Goal: Information Seeking & Learning: Learn about a topic

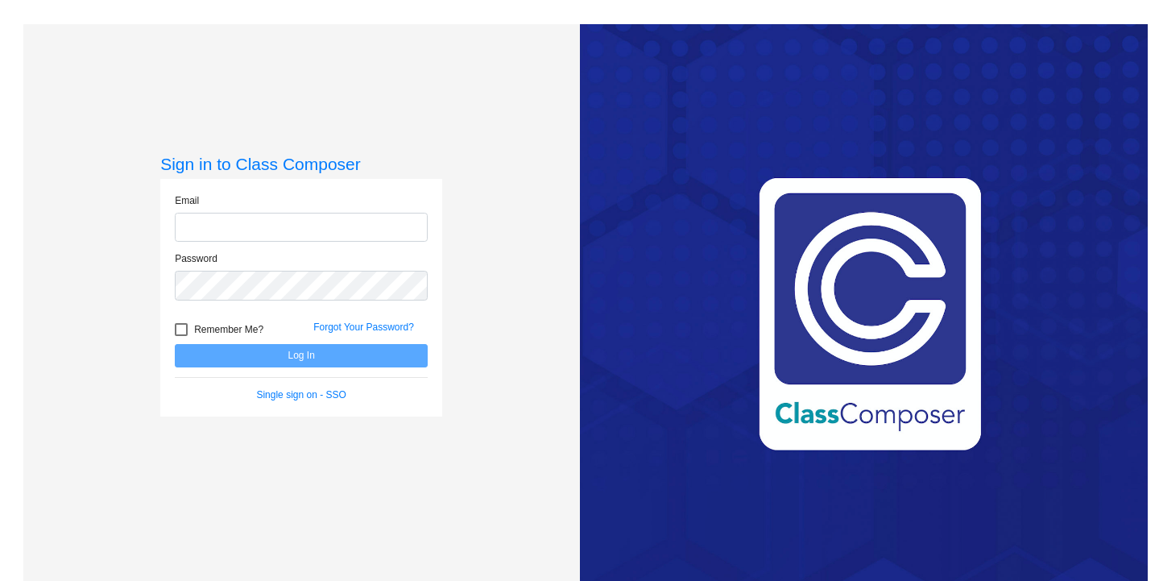
type input "[EMAIL_ADDRESS][DOMAIN_NAME]"
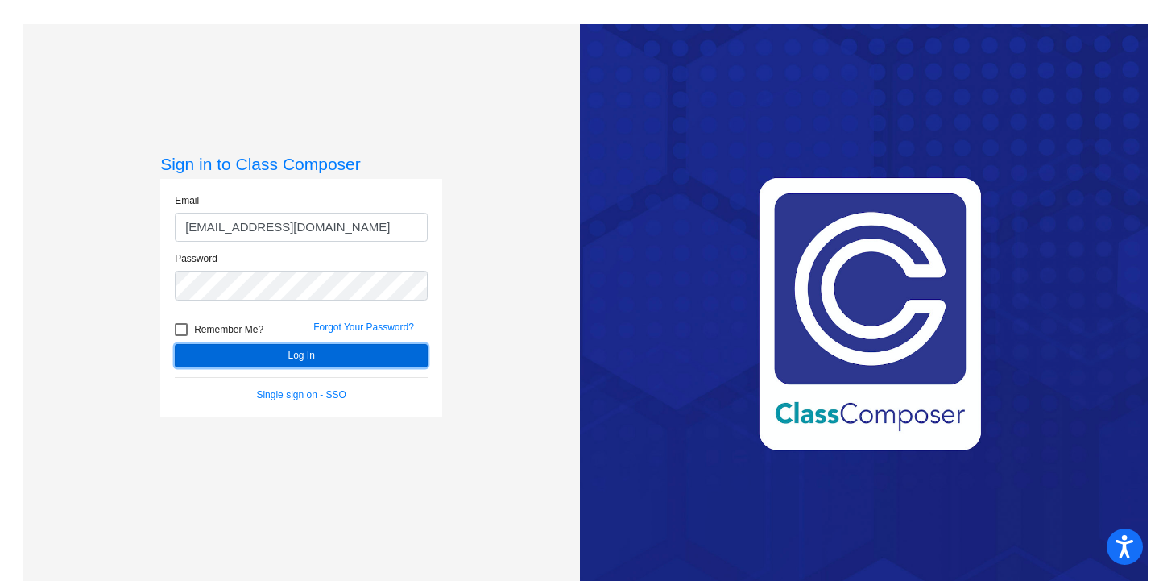
click at [285, 354] on button "Log In" at bounding box center [301, 355] width 253 height 23
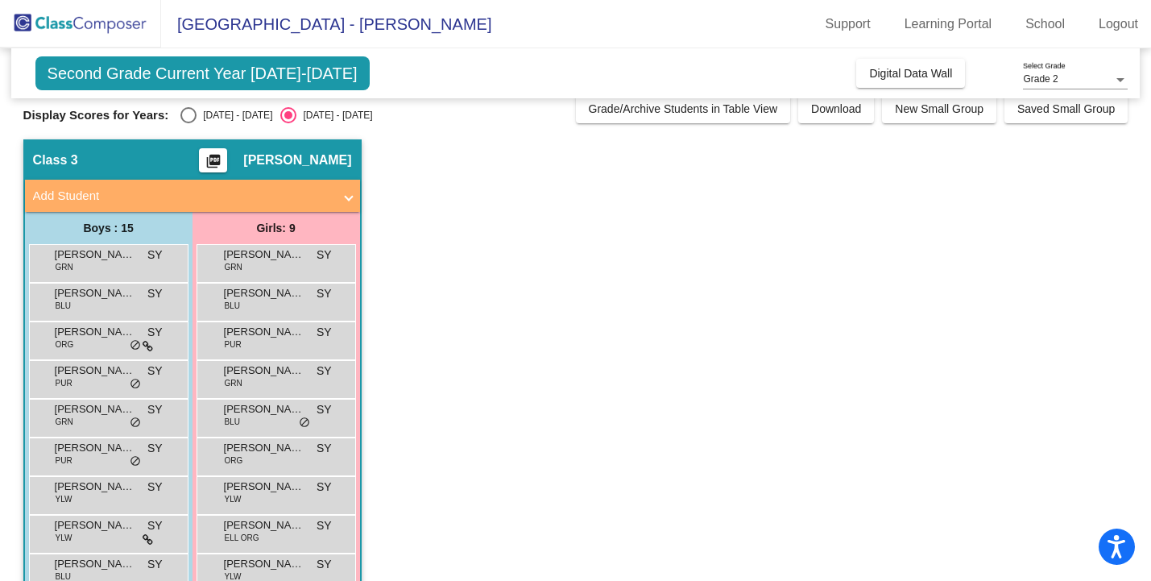
scroll to position [19, 0]
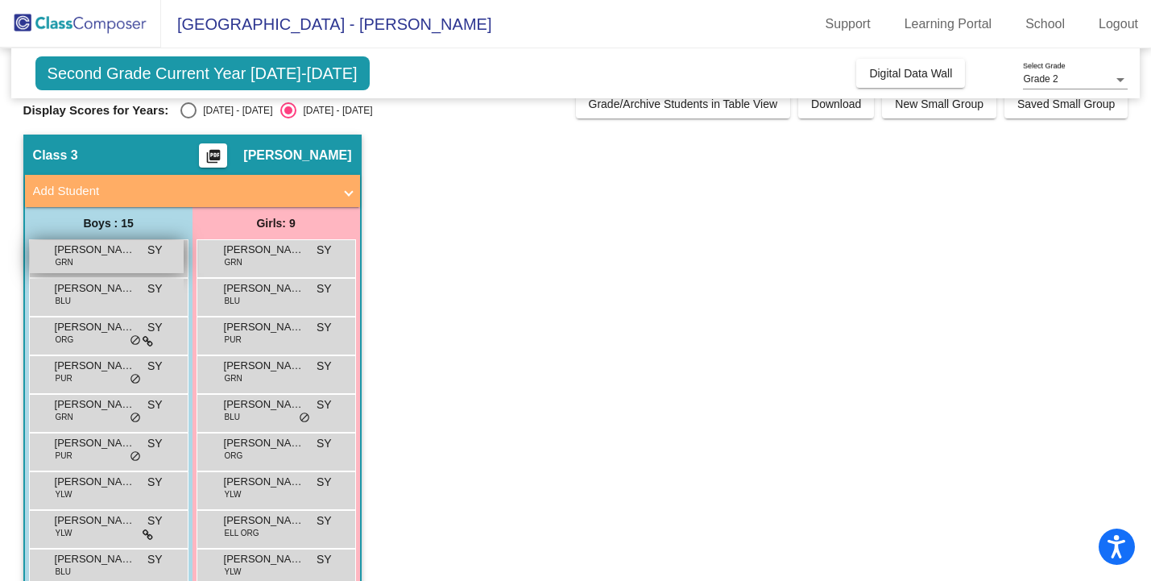
click at [116, 255] on span "[PERSON_NAME]" at bounding box center [95, 250] width 81 height 16
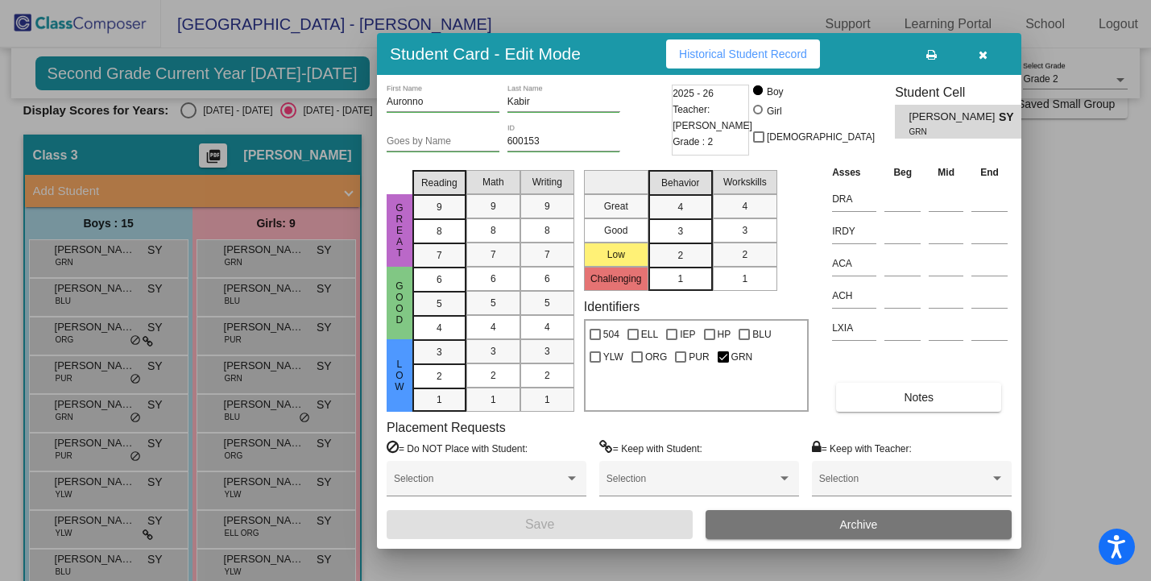
click at [751, 48] on span "Historical Student Record" at bounding box center [743, 54] width 128 height 13
click at [311, 177] on div at bounding box center [575, 290] width 1151 height 581
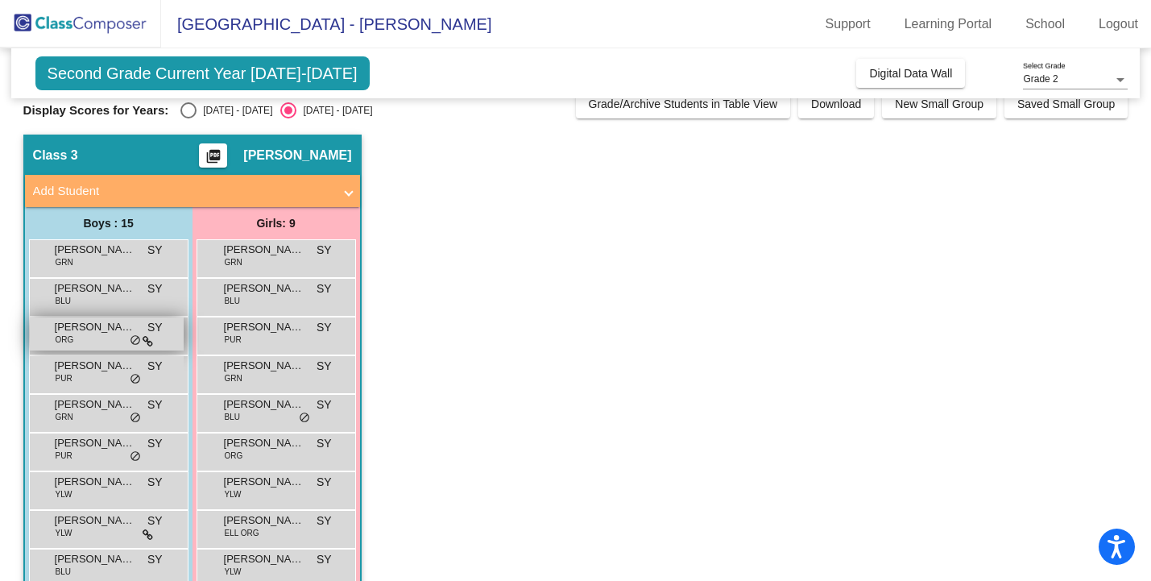
click at [101, 333] on span "[PERSON_NAME]" at bounding box center [95, 327] width 81 height 16
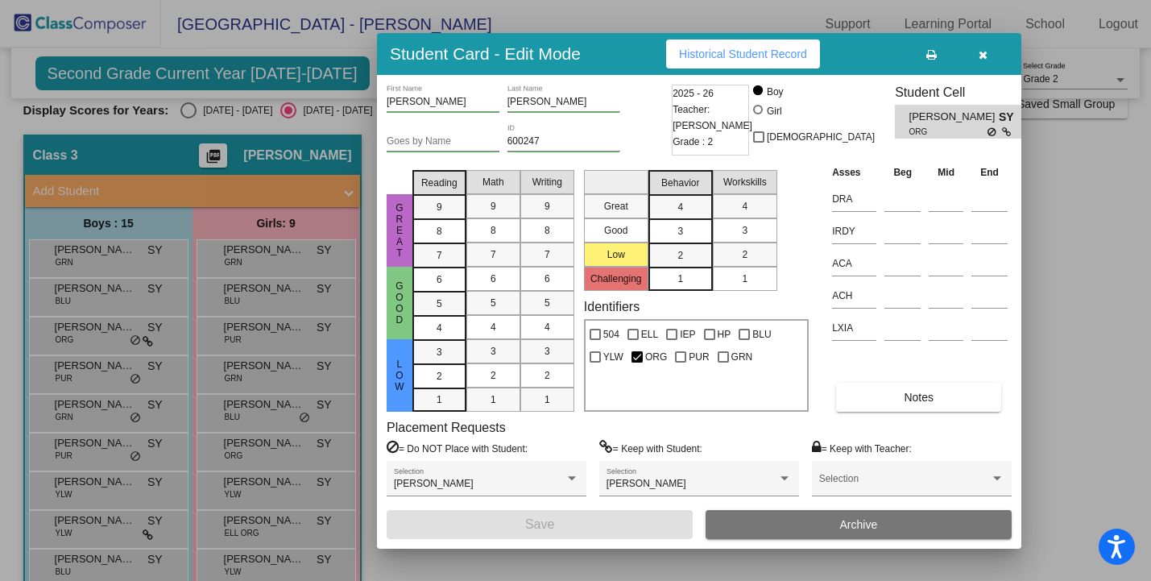
click at [91, 370] on div at bounding box center [575, 290] width 1151 height 581
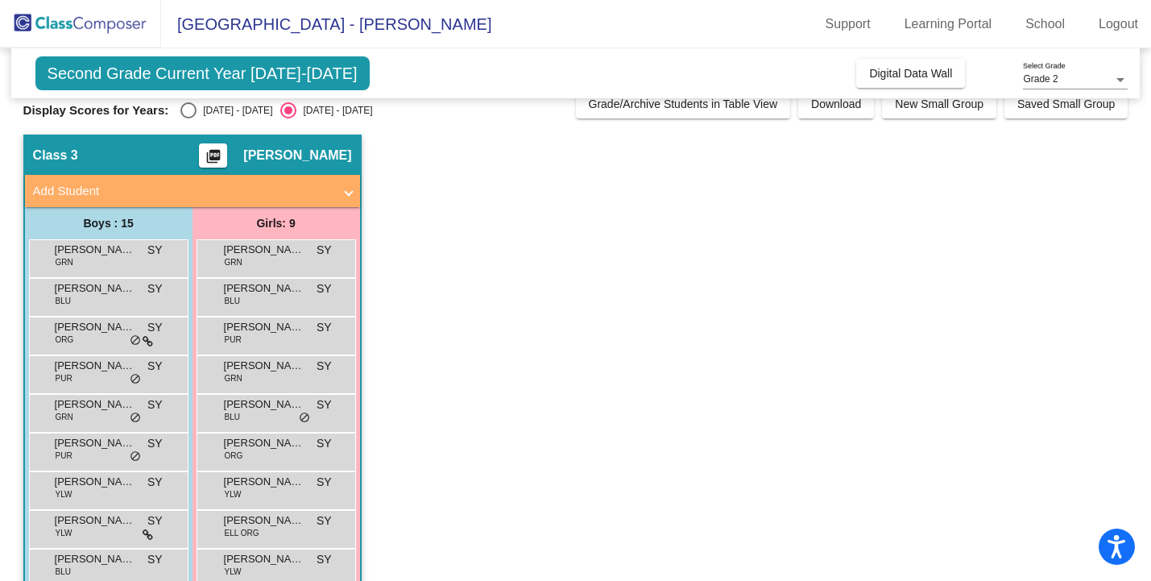
click at [91, 370] on span "[PERSON_NAME]" at bounding box center [95, 366] width 81 height 16
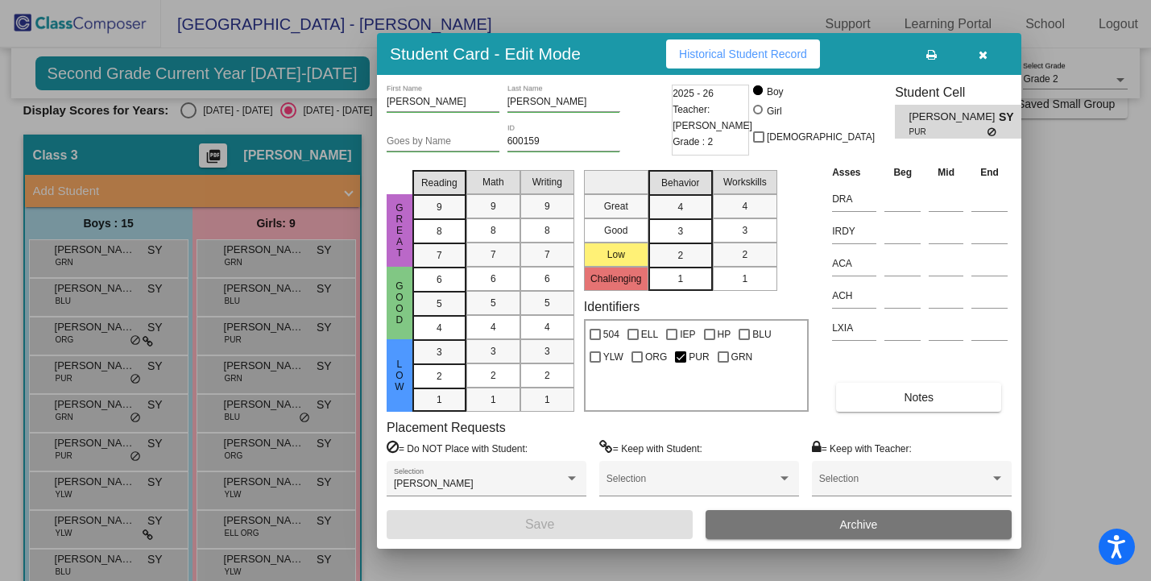
click at [83, 414] on div at bounding box center [575, 290] width 1151 height 581
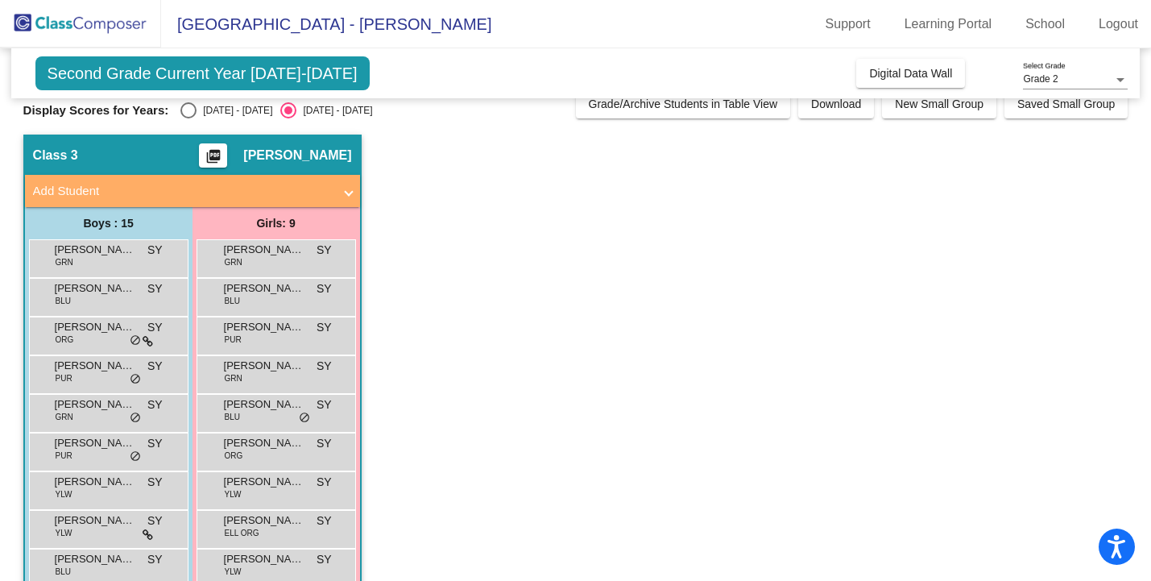
click at [83, 414] on div "[PERSON_NAME] GRN SY lock do_not_disturb_alt" at bounding box center [107, 411] width 154 height 33
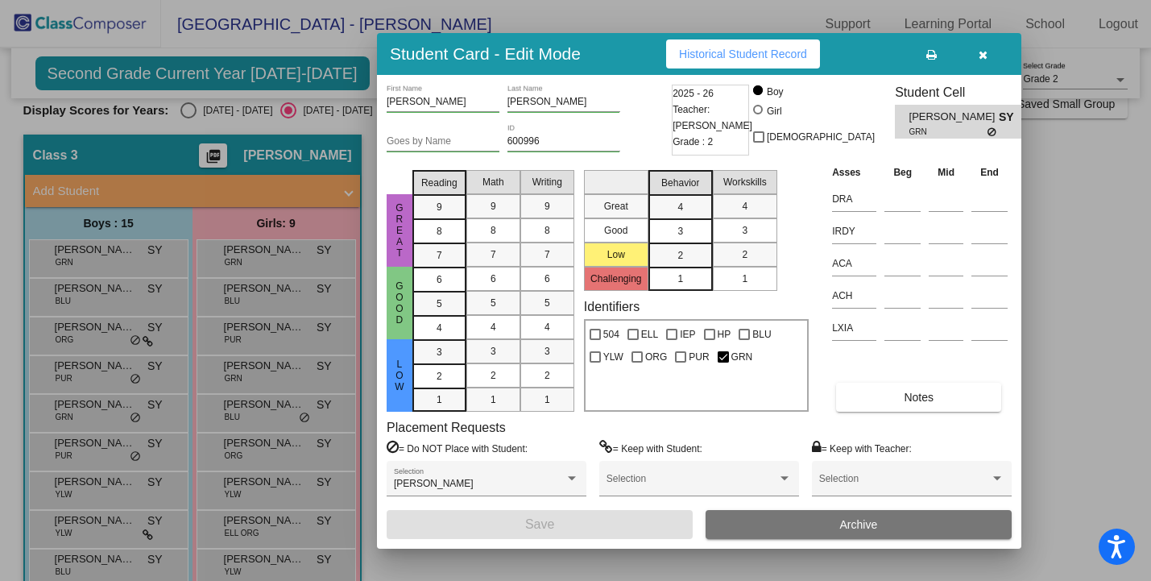
scroll to position [0, 0]
click at [82, 482] on div at bounding box center [575, 290] width 1151 height 581
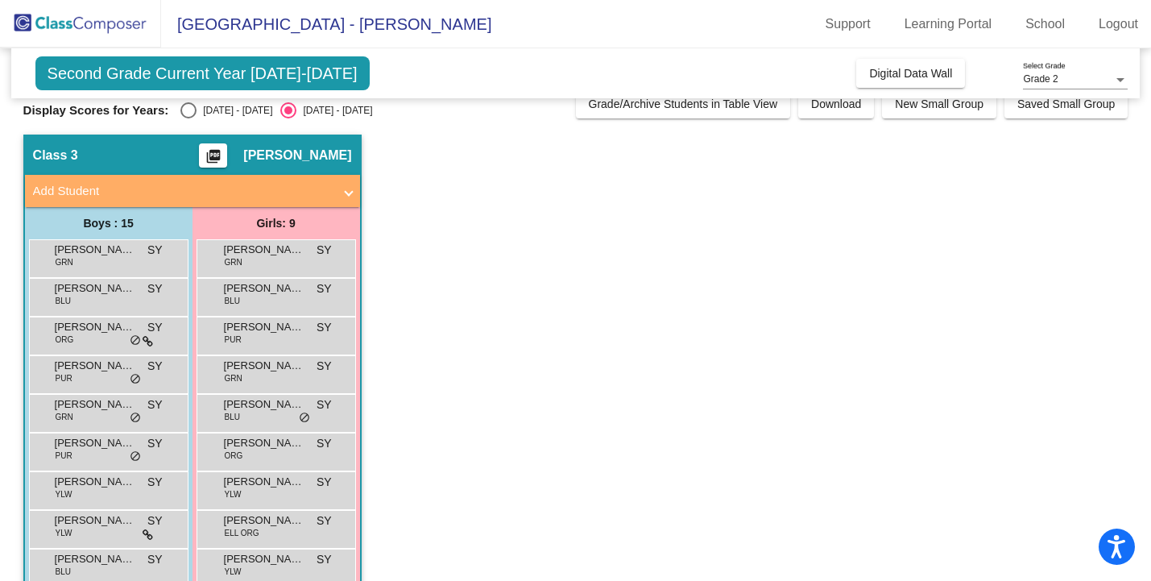
click at [82, 482] on span "[PERSON_NAME]" at bounding box center [95, 482] width 81 height 16
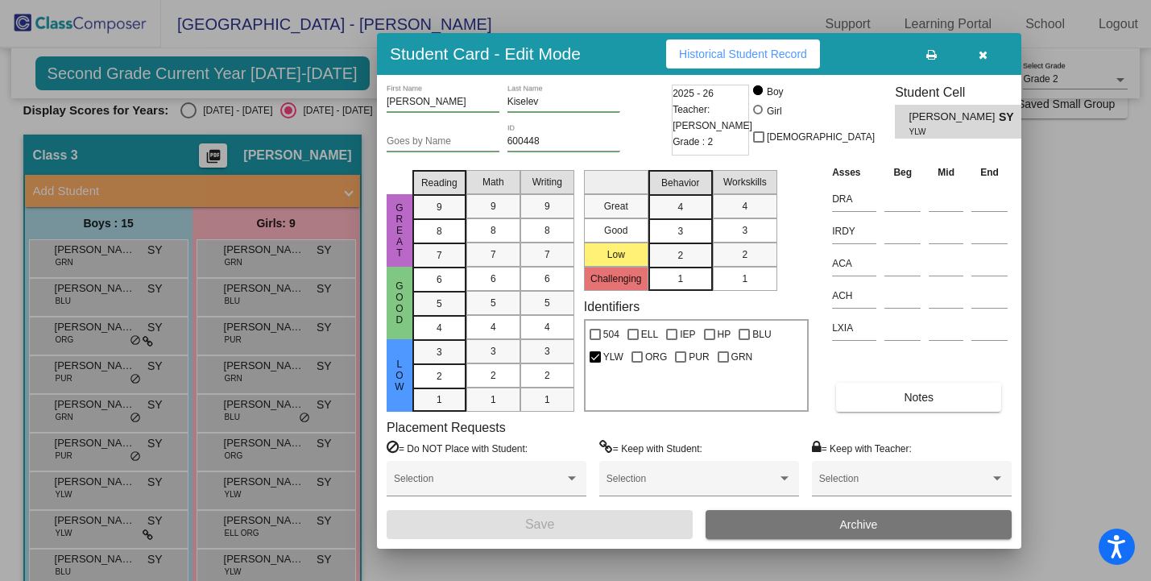
click at [77, 516] on div at bounding box center [575, 290] width 1151 height 581
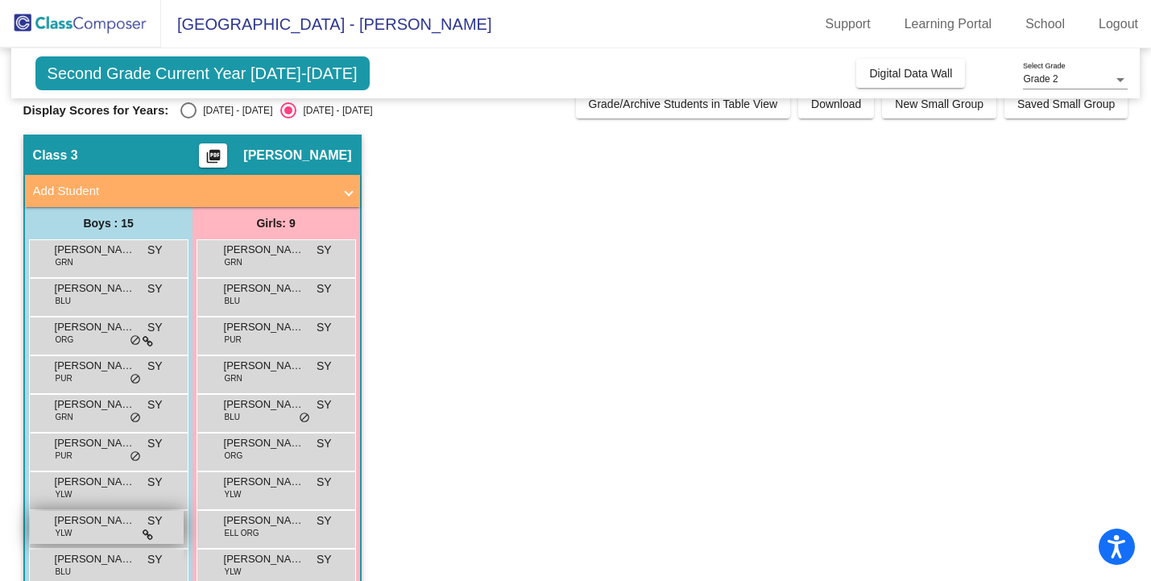
click at [77, 521] on span "[PERSON_NAME]" at bounding box center [95, 520] width 81 height 16
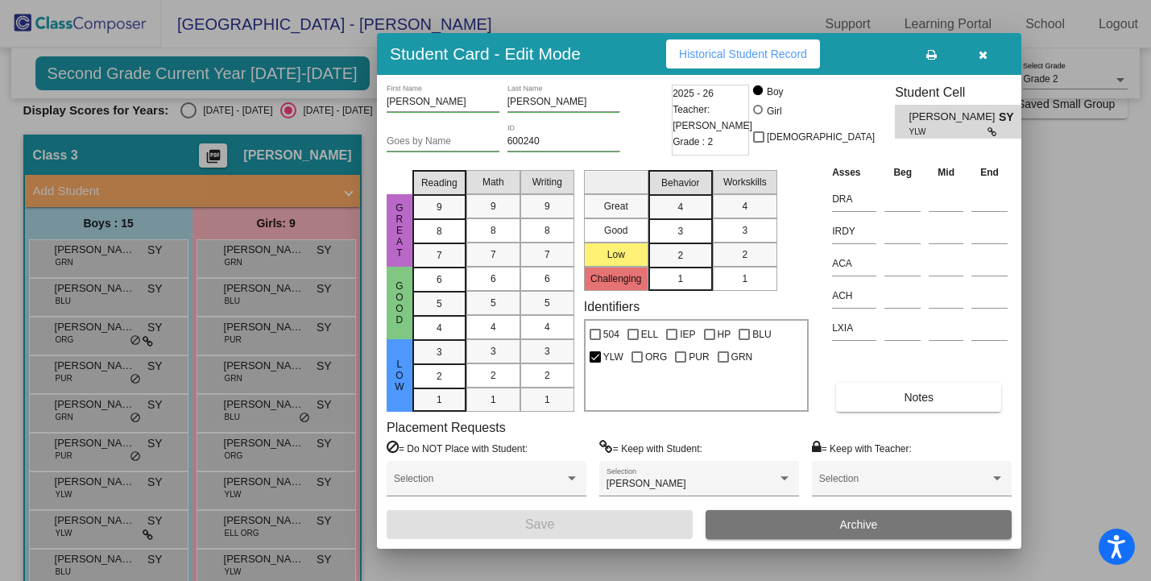
click at [78, 559] on div at bounding box center [575, 290] width 1151 height 581
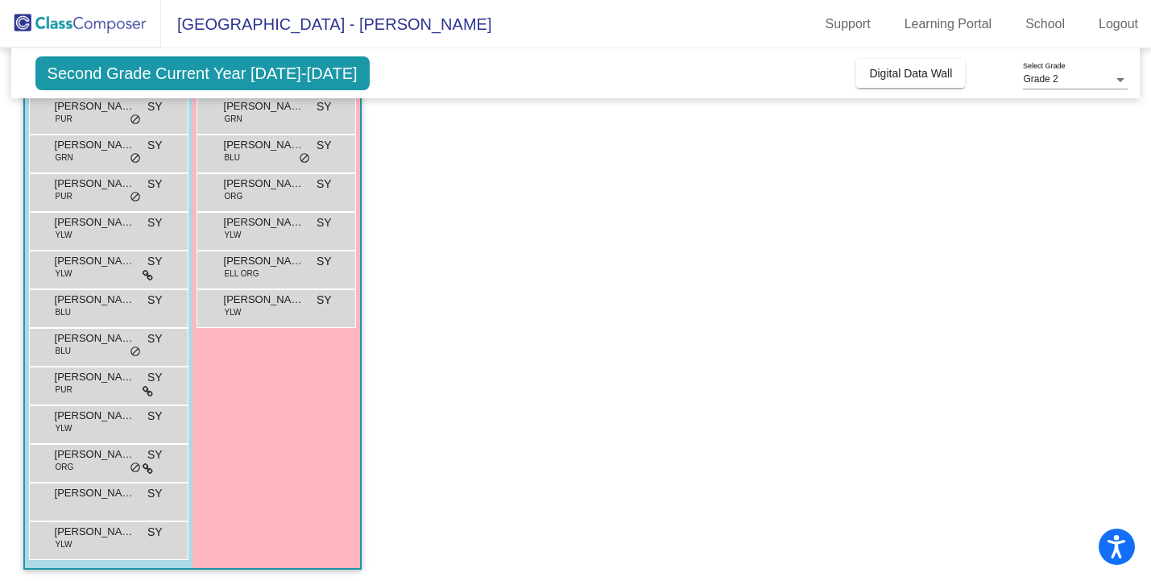
scroll to position [283, 0]
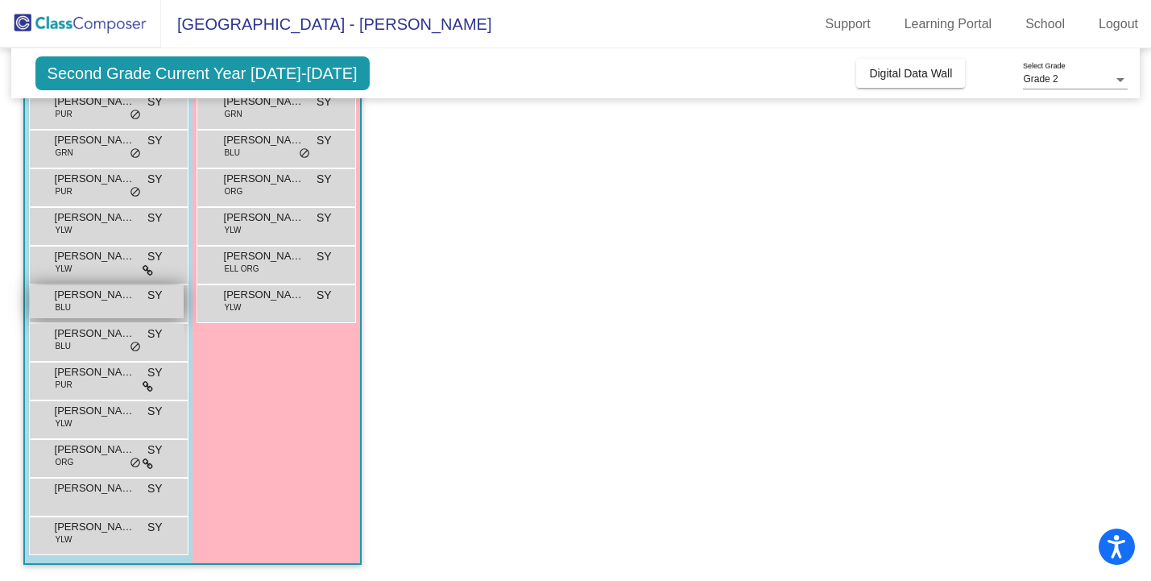
click at [68, 302] on span "BLU" at bounding box center [63, 307] width 15 height 12
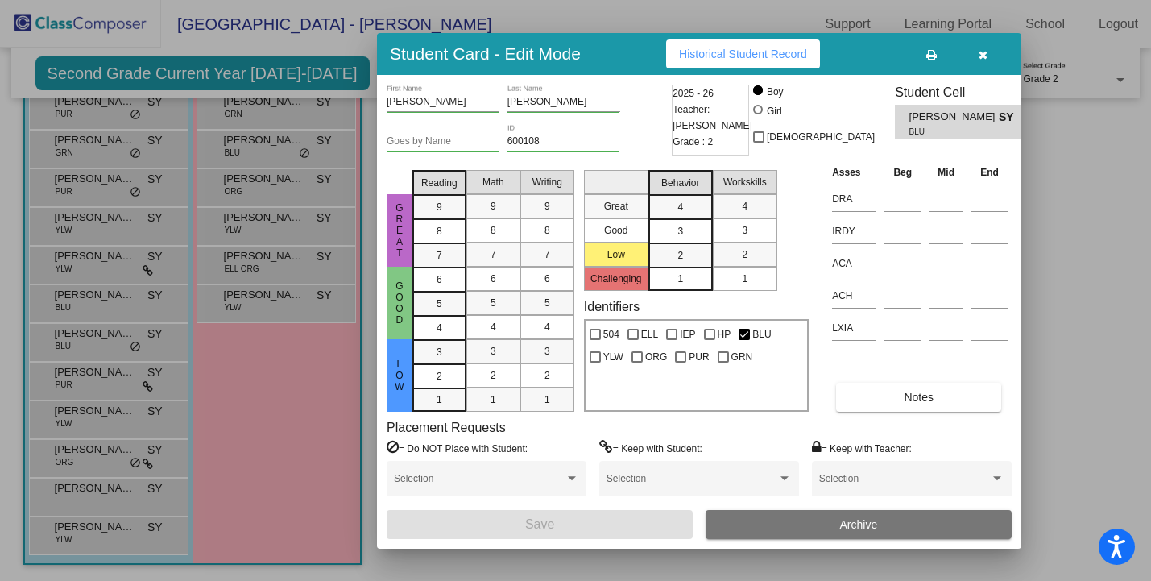
click at [65, 340] on div at bounding box center [575, 290] width 1151 height 581
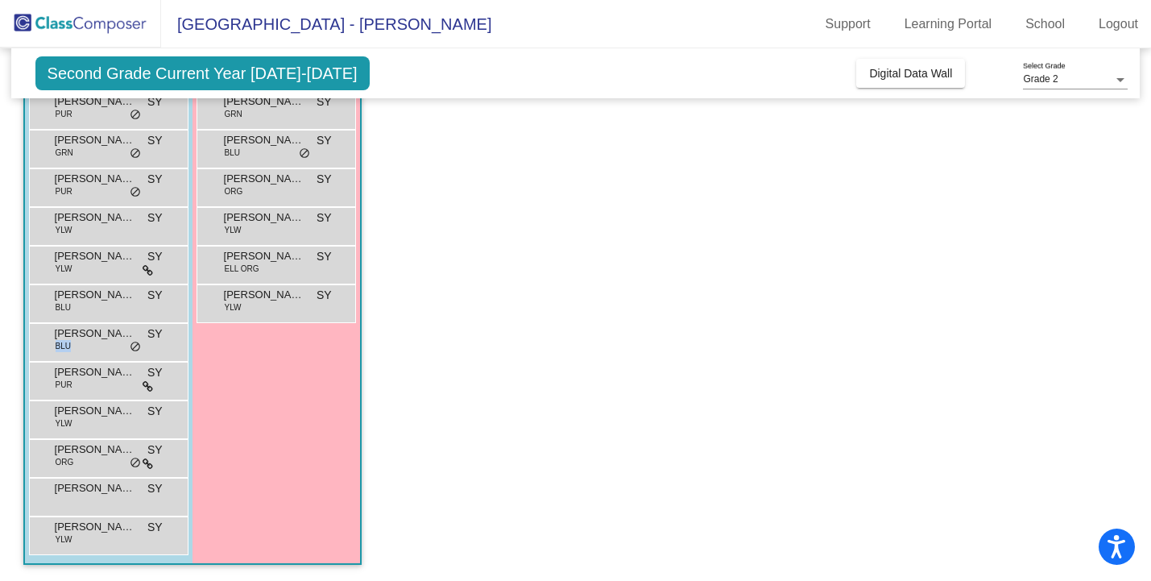
click at [65, 340] on span "BLU" at bounding box center [63, 346] width 15 height 12
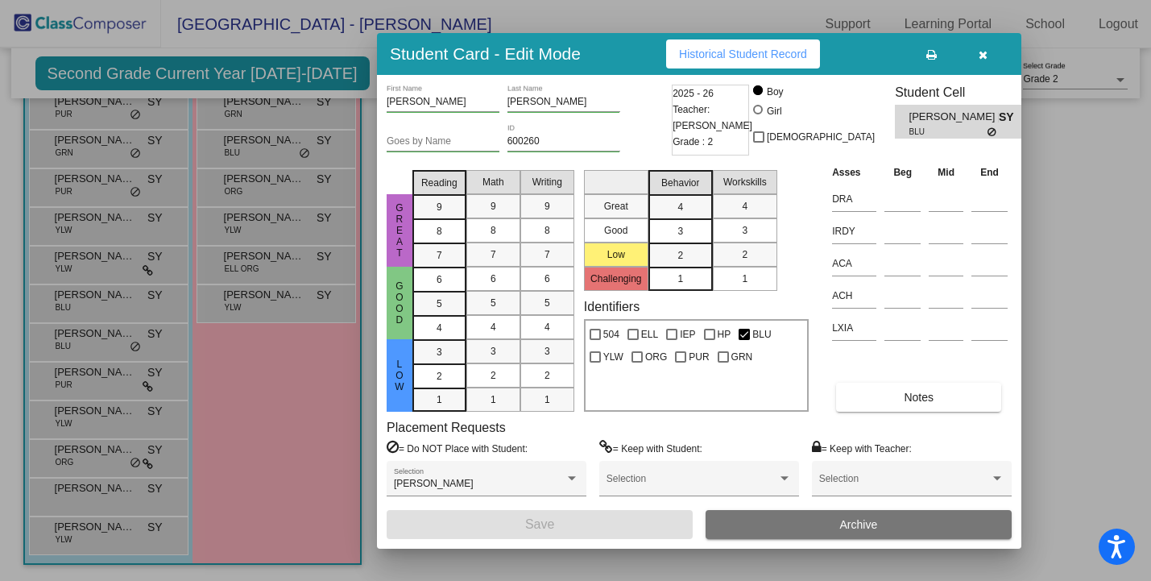
click at [69, 386] on div at bounding box center [575, 290] width 1151 height 581
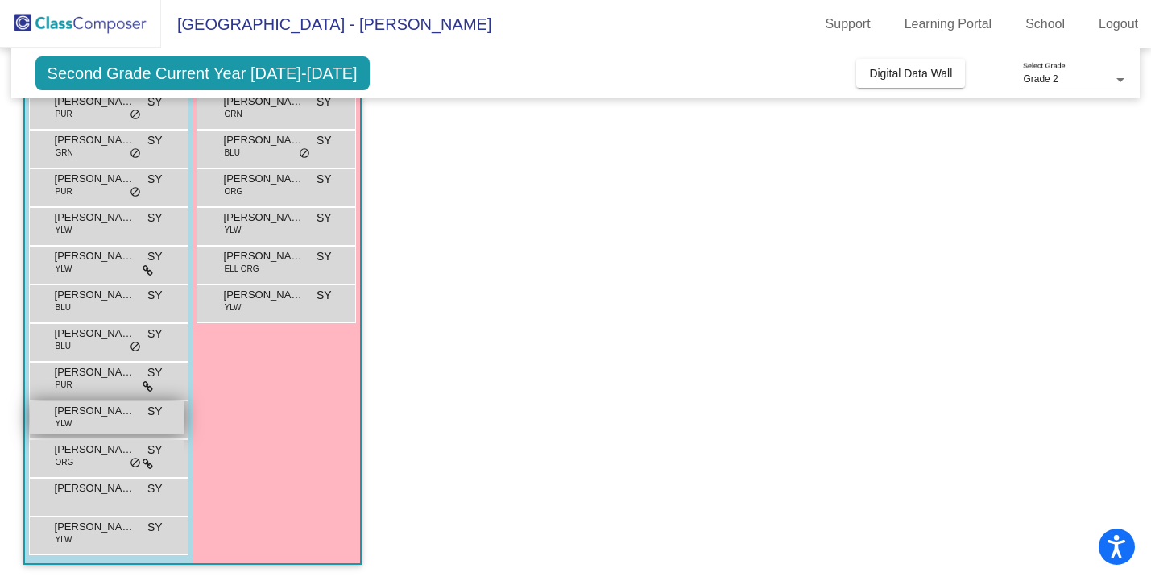
click at [72, 416] on span "[PERSON_NAME]" at bounding box center [95, 411] width 81 height 16
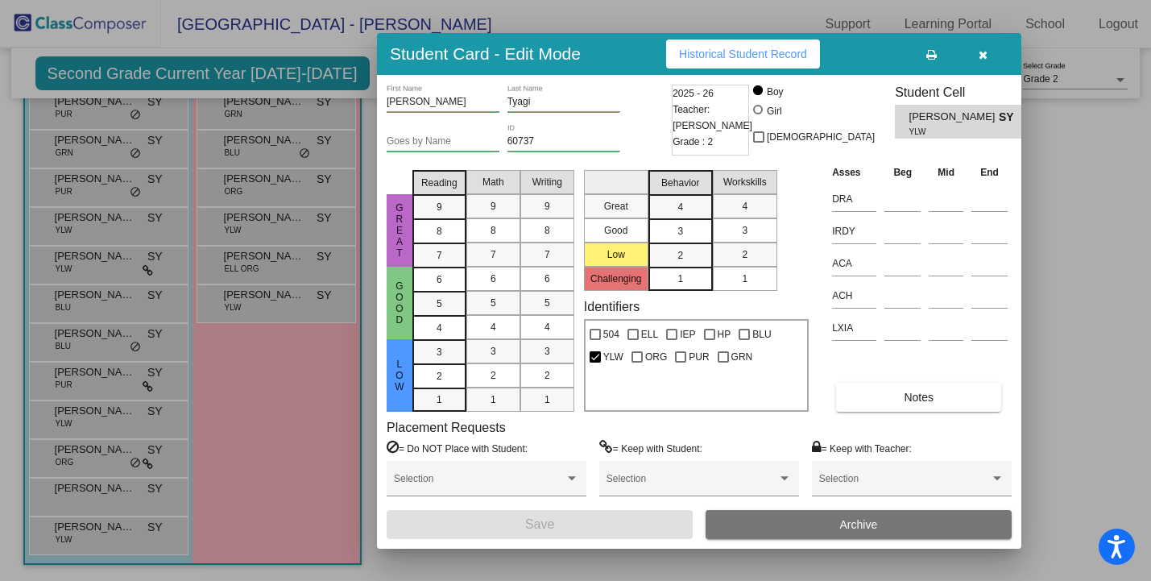
click at [73, 491] on div at bounding box center [575, 290] width 1151 height 581
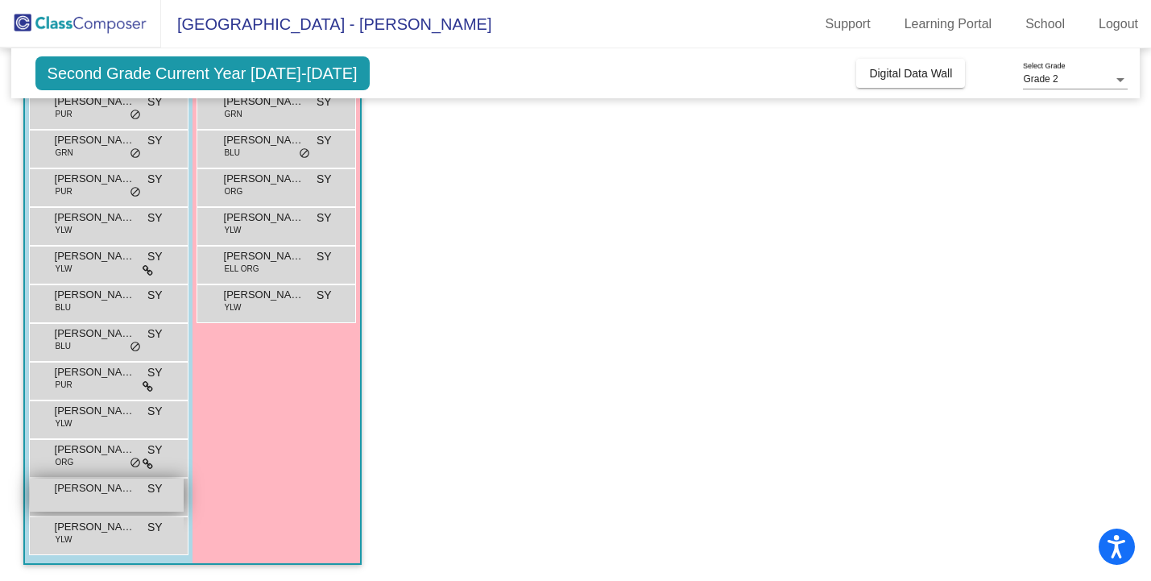
click at [73, 494] on span "[PERSON_NAME]" at bounding box center [95, 488] width 81 height 16
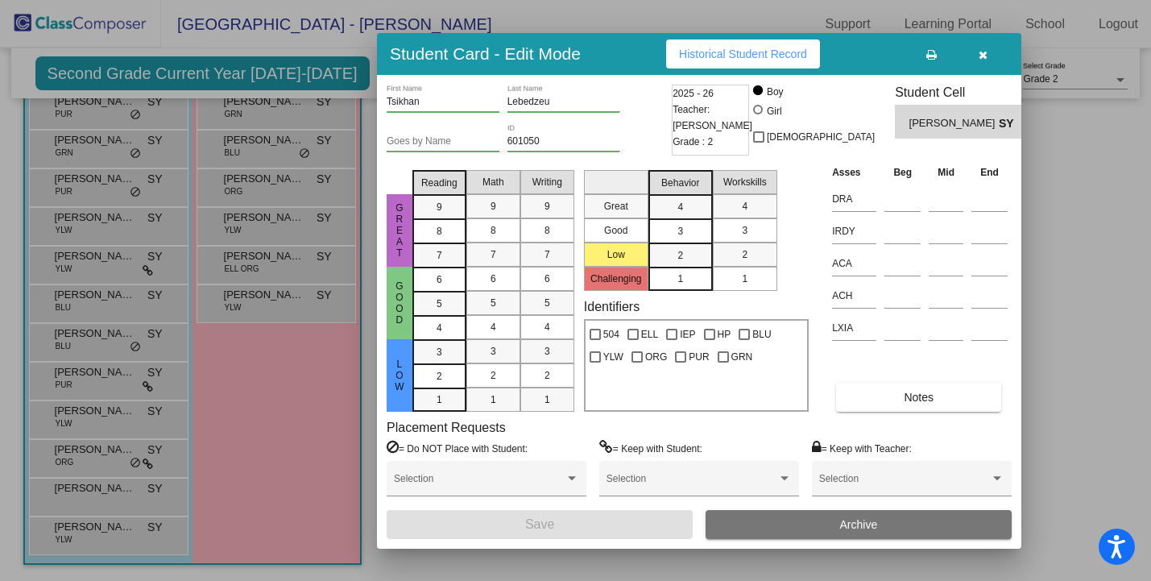
click at [68, 537] on div at bounding box center [575, 290] width 1151 height 581
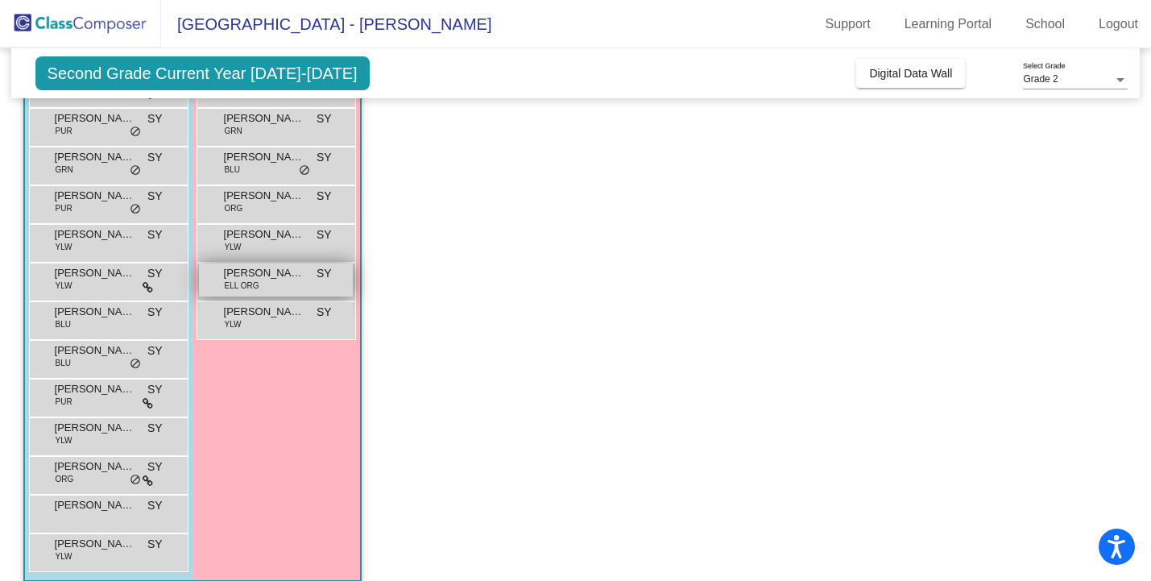
scroll to position [258, 0]
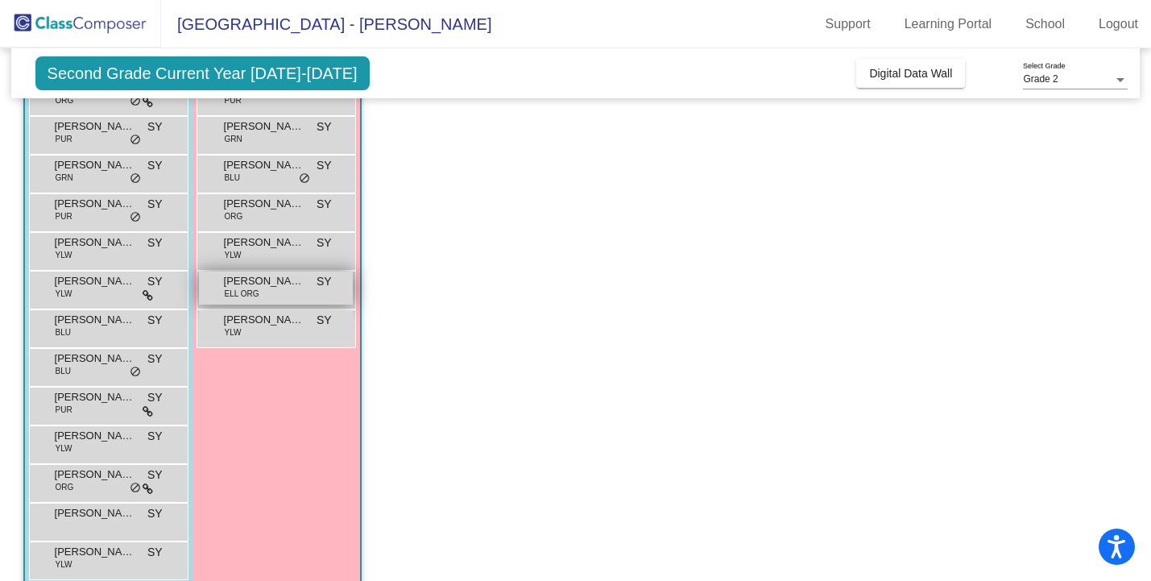
click at [271, 285] on span "[PERSON_NAME]" at bounding box center [264, 281] width 81 height 16
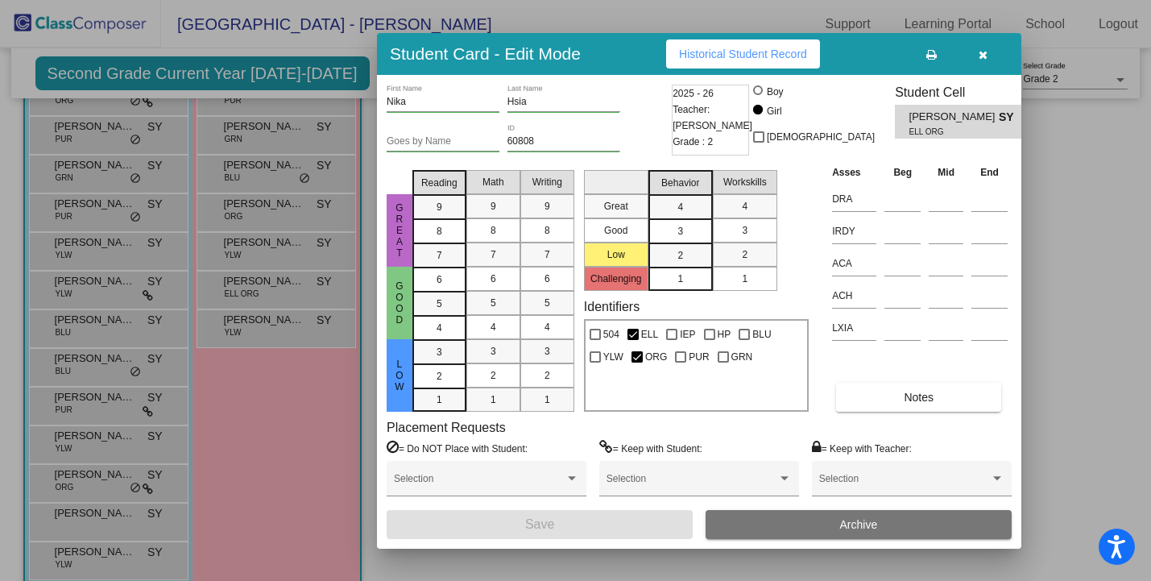
click at [267, 339] on div at bounding box center [575, 290] width 1151 height 581
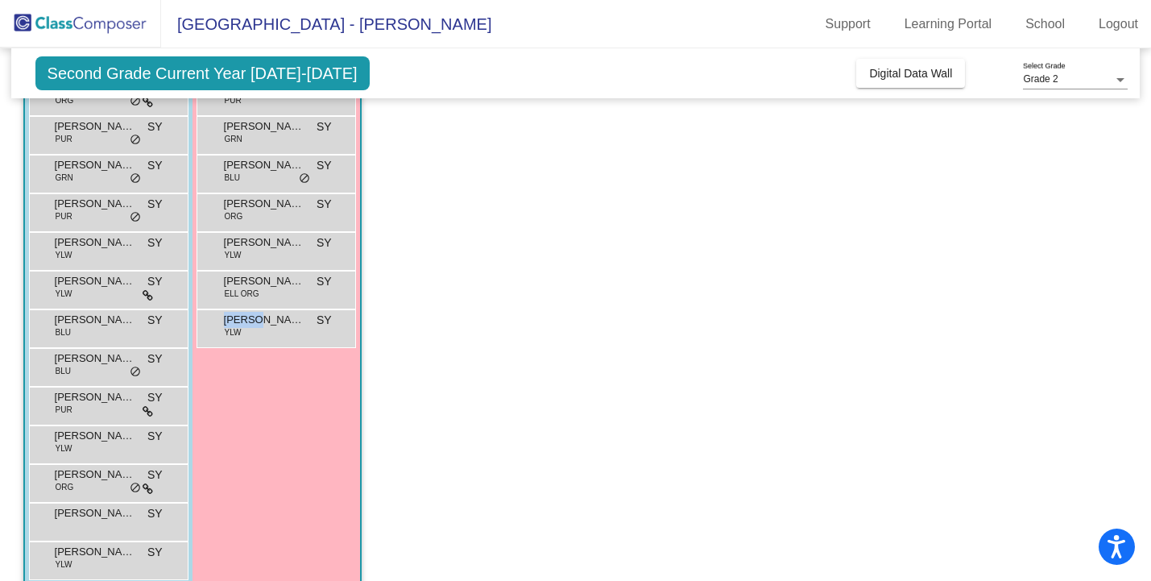
click at [267, 339] on div "[PERSON_NAME] YLW SY lock do_not_disturb_alt" at bounding box center [276, 326] width 154 height 33
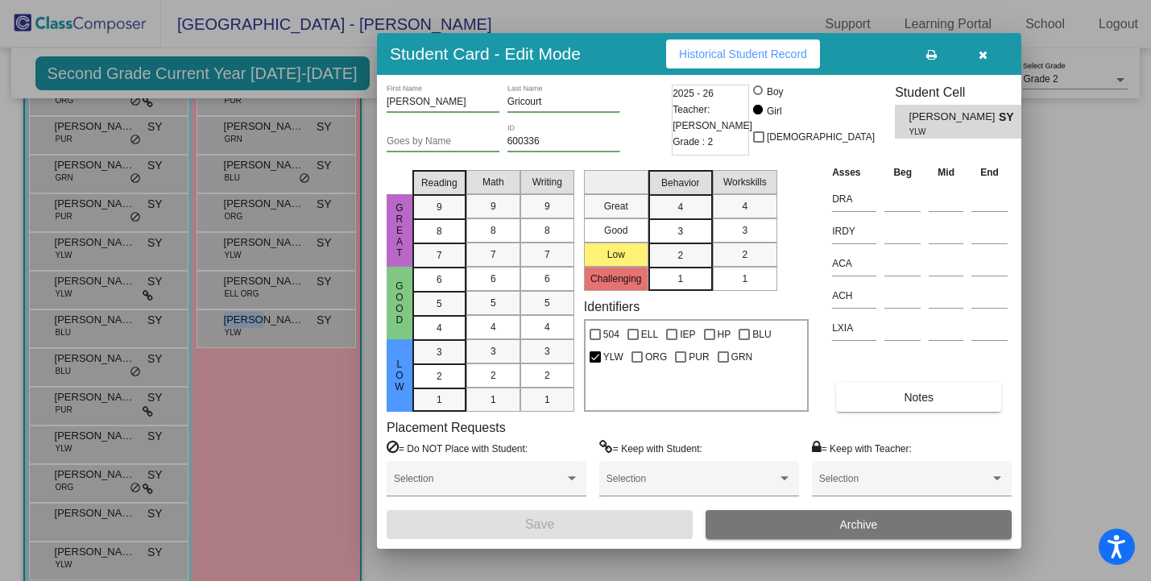
scroll to position [0, 0]
click at [287, 188] on div at bounding box center [575, 290] width 1151 height 581
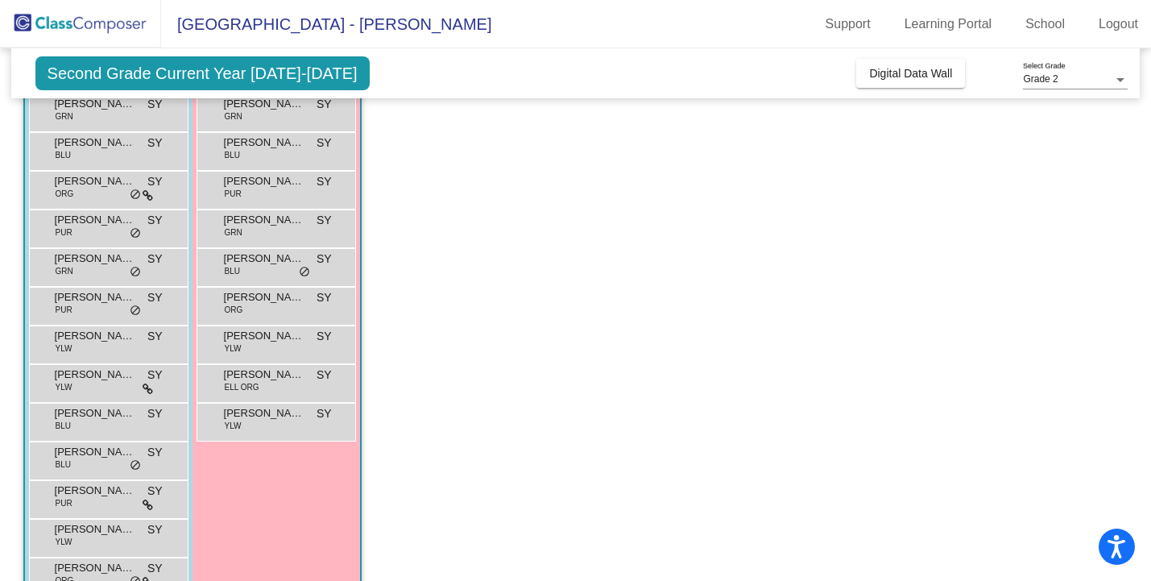
scroll to position [159, 0]
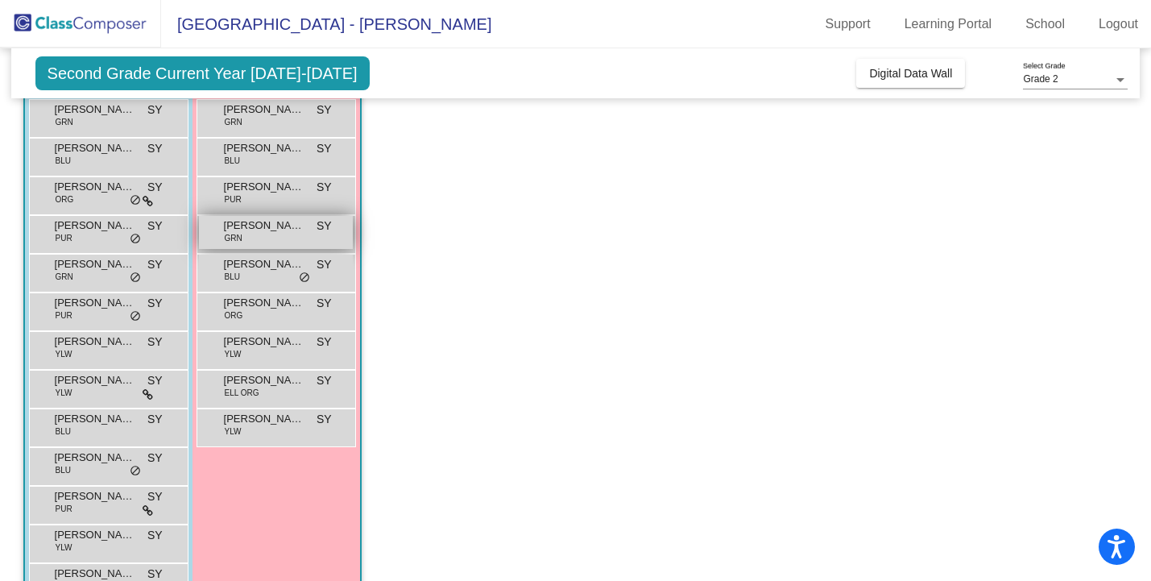
click at [273, 235] on div "[PERSON_NAME] GRN SY lock do_not_disturb_alt" at bounding box center [276, 232] width 154 height 33
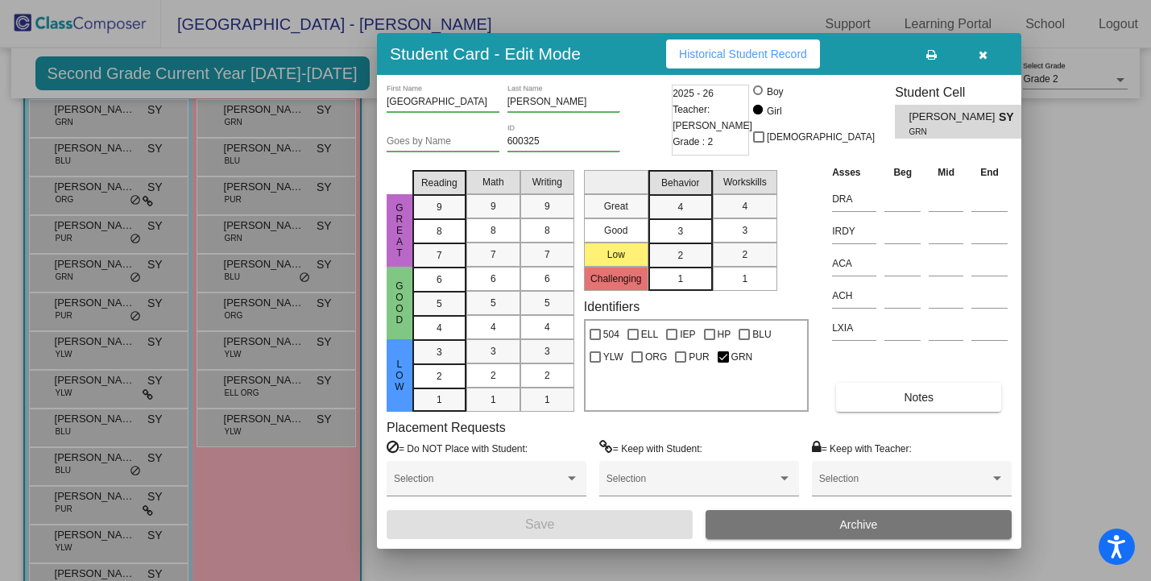
click at [273, 224] on div at bounding box center [575, 290] width 1151 height 581
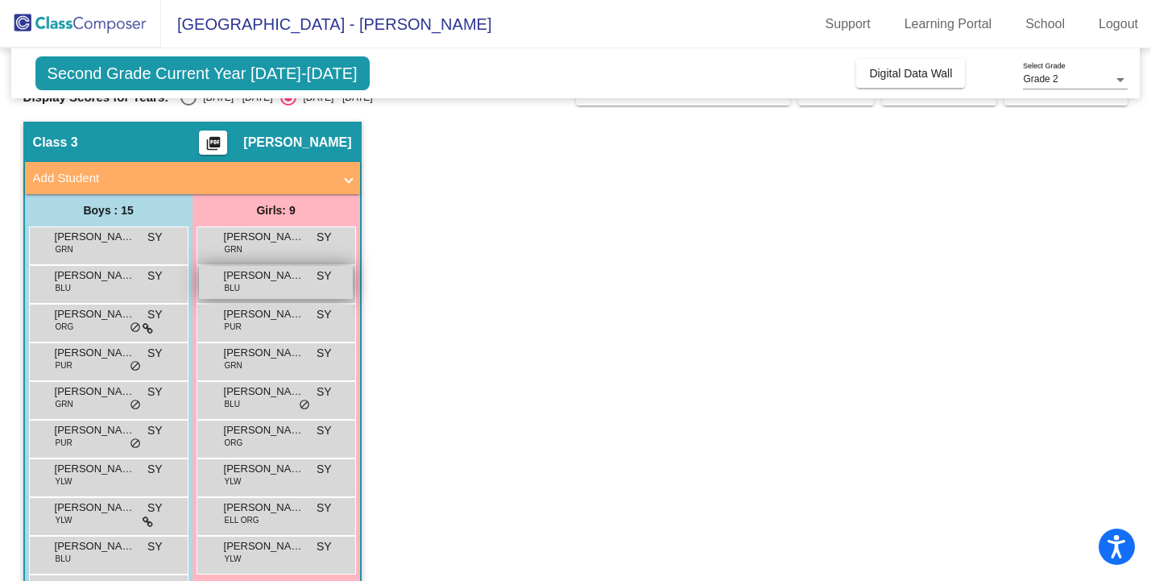
scroll to position [22, 0]
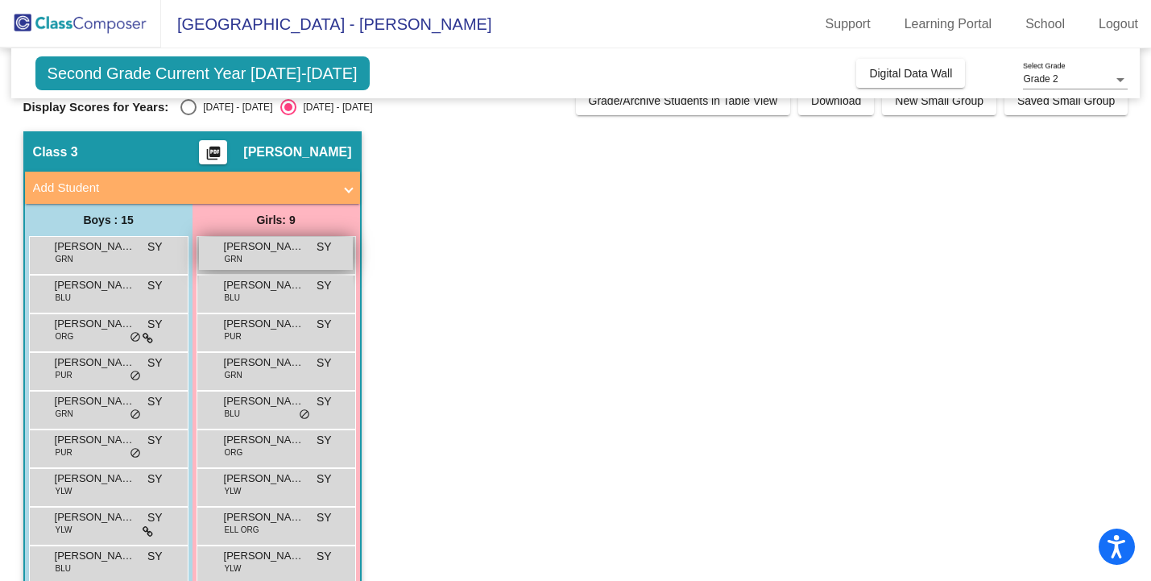
click at [271, 255] on div "[PERSON_NAME] Vadalamudi GRN SY lock do_not_disturb_alt" at bounding box center [276, 253] width 154 height 33
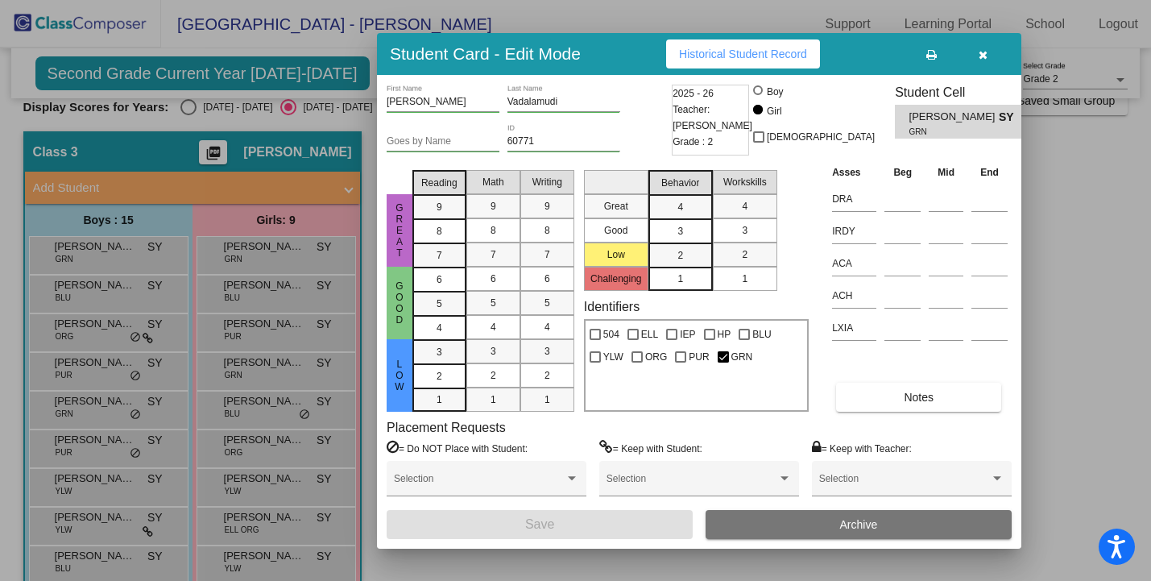
click at [314, 221] on div at bounding box center [575, 290] width 1151 height 581
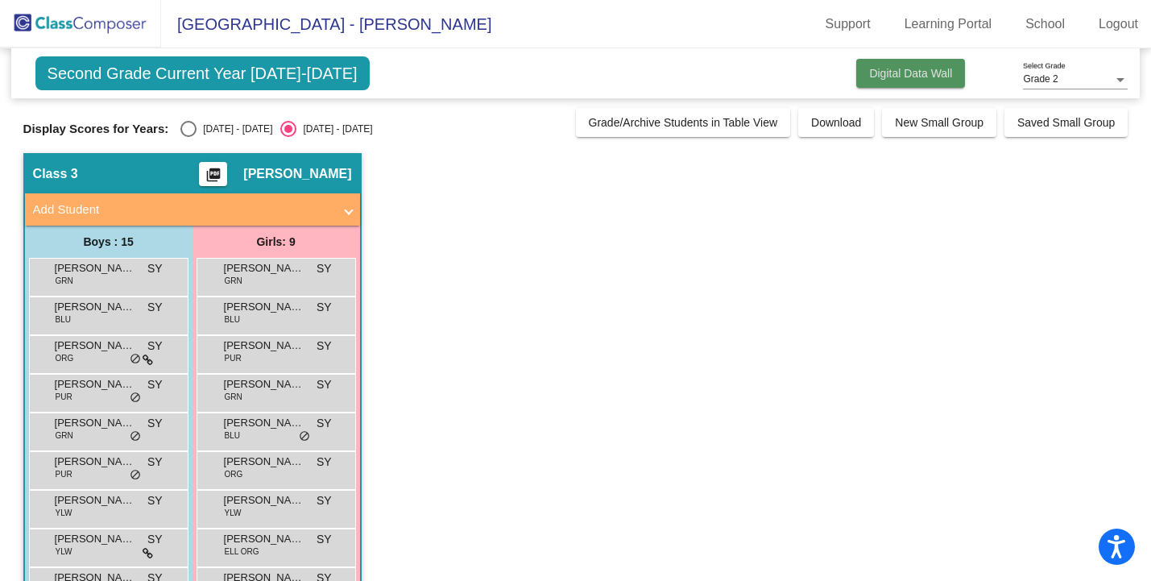
click at [876, 72] on span "Digital Data Wall" at bounding box center [910, 73] width 83 height 13
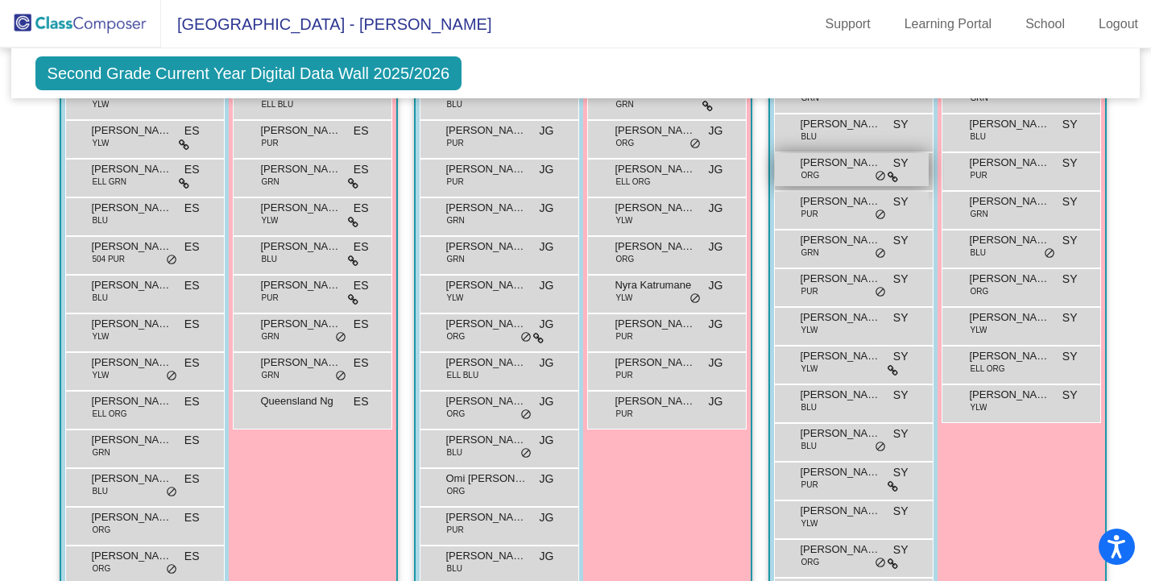
scroll to position [417, 0]
click at [876, 179] on span "do_not_disturb_alt" at bounding box center [880, 178] width 11 height 13
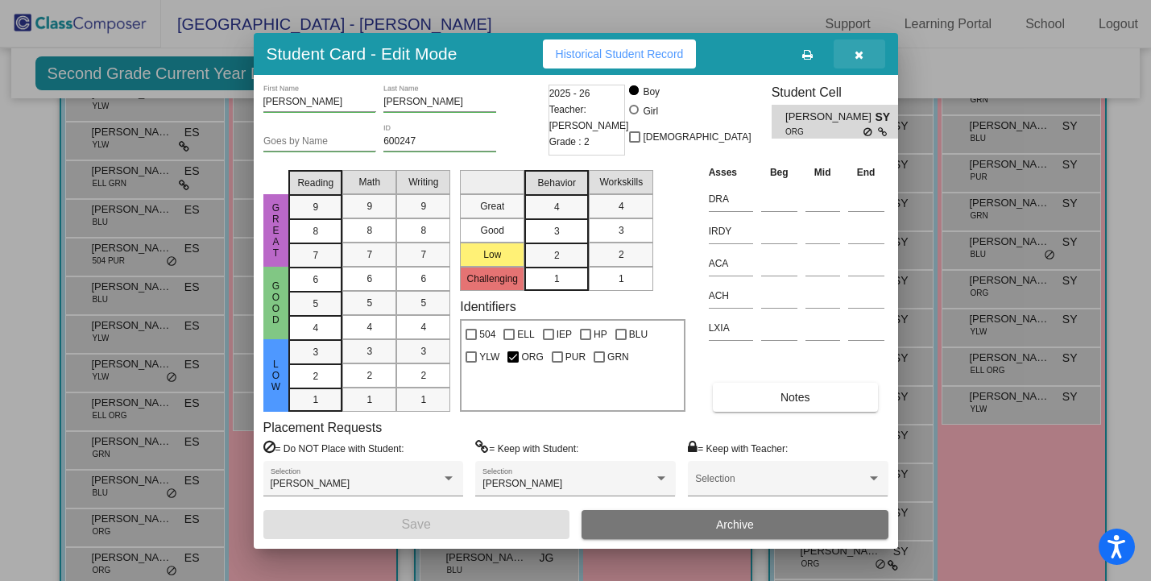
click at [862, 50] on icon "button" at bounding box center [858, 54] width 9 height 11
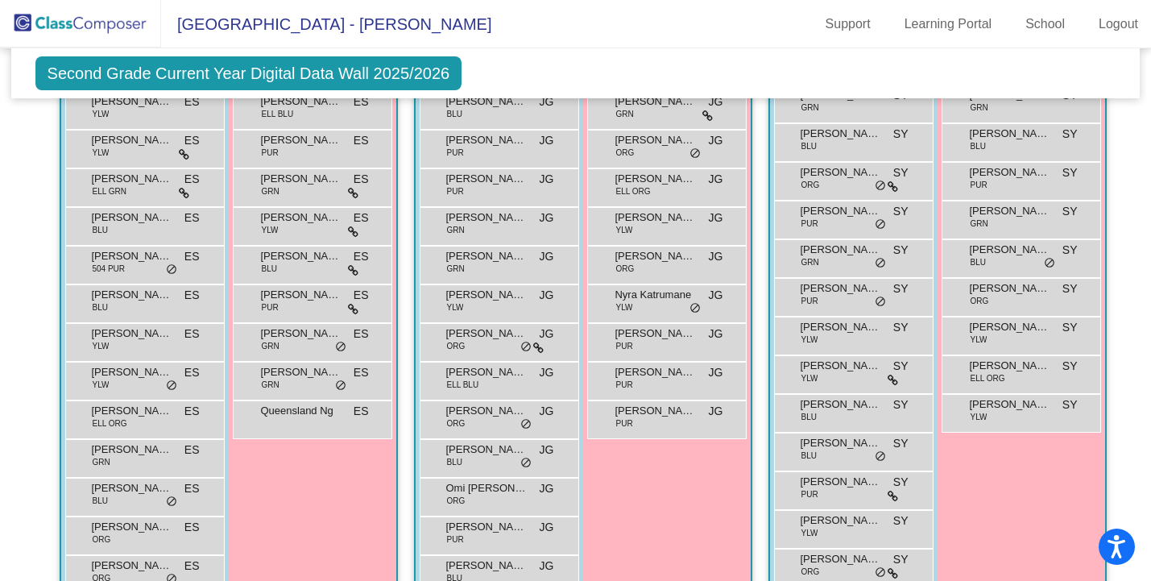
scroll to position [406, 0]
